Goal: Task Accomplishment & Management: Manage account settings

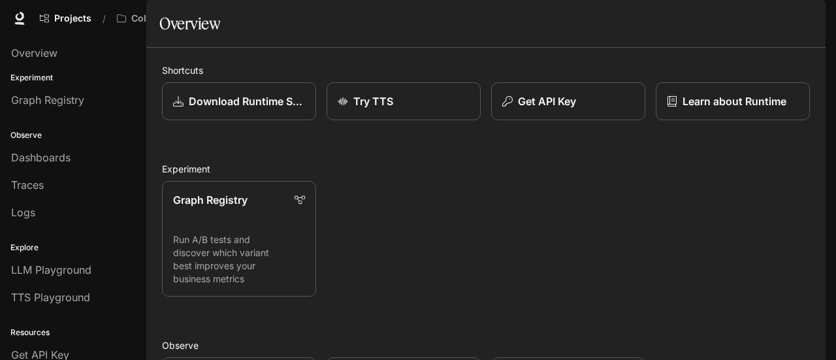
click at [801, 13] on div "button" at bounding box center [808, 18] width 18 height 18
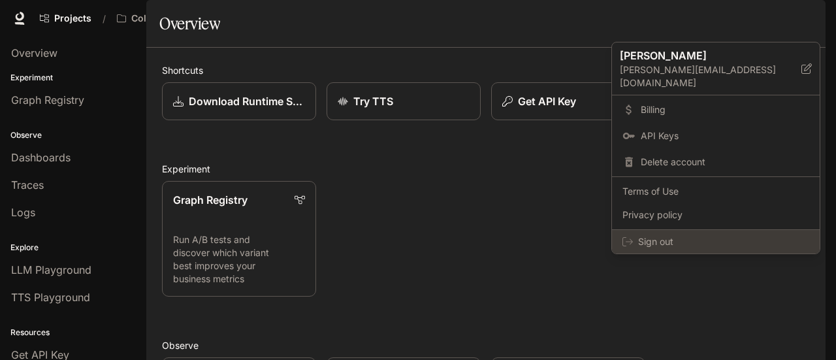
click at [644, 235] on span "Sign out" at bounding box center [723, 241] width 171 height 13
